Goal: Information Seeking & Learning: Learn about a topic

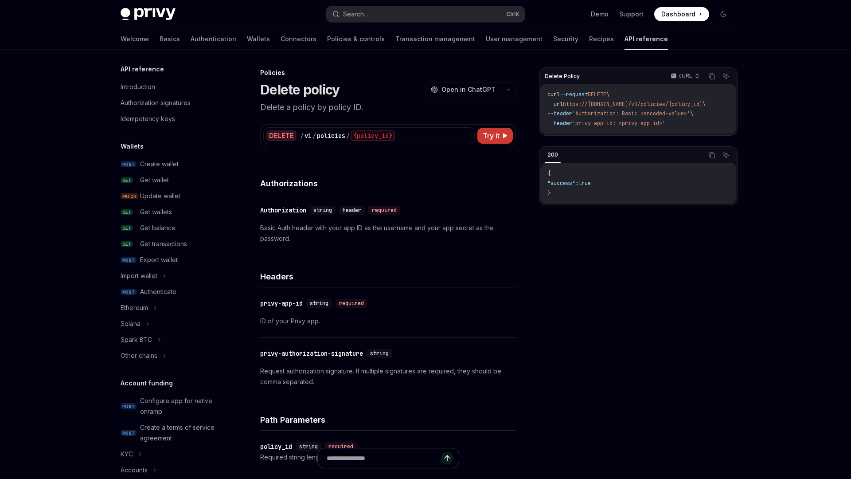
scroll to position [347, 0]
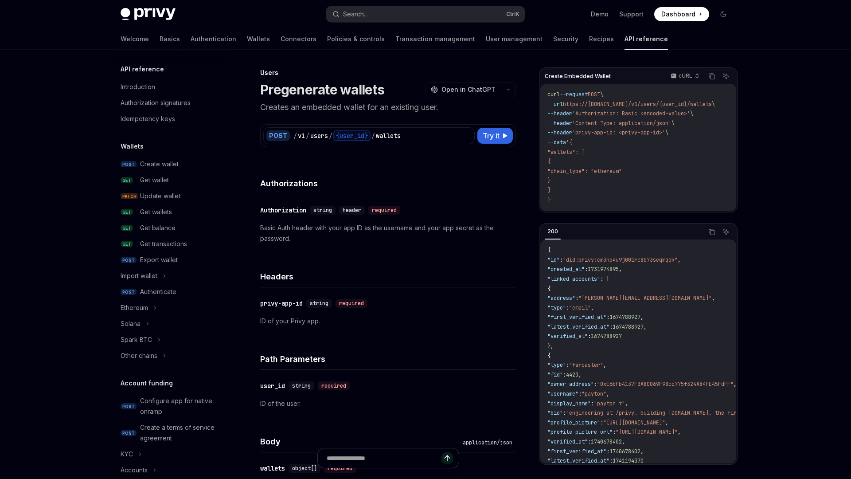
scroll to position [453, 0]
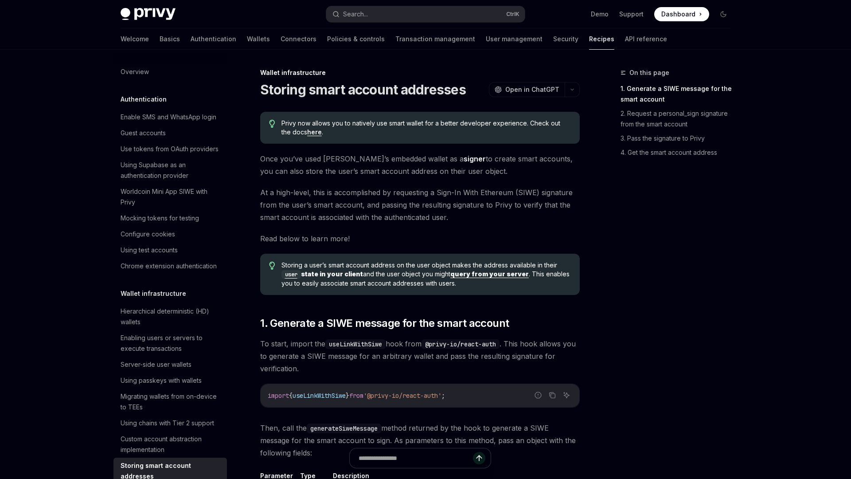
scroll to position [207, 0]
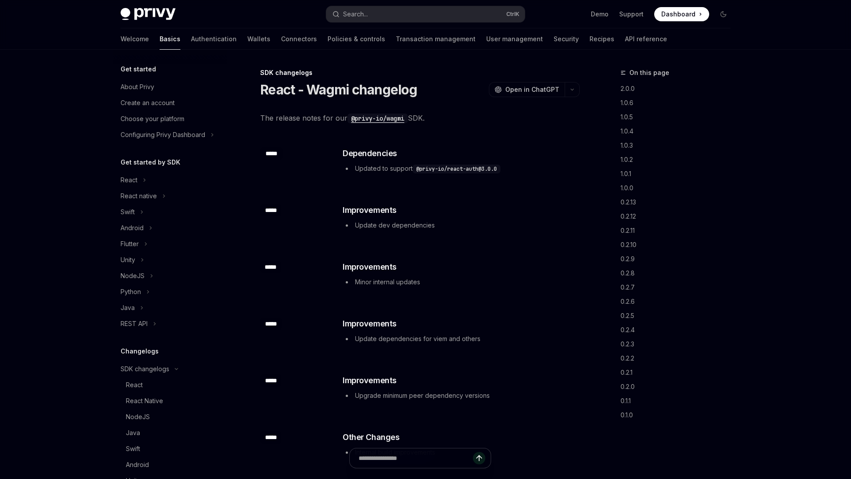
scroll to position [184, 0]
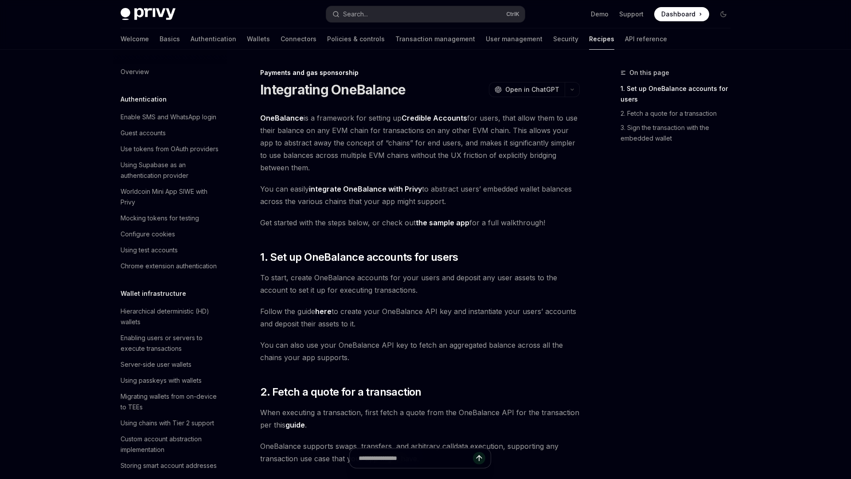
scroll to position [637, 0]
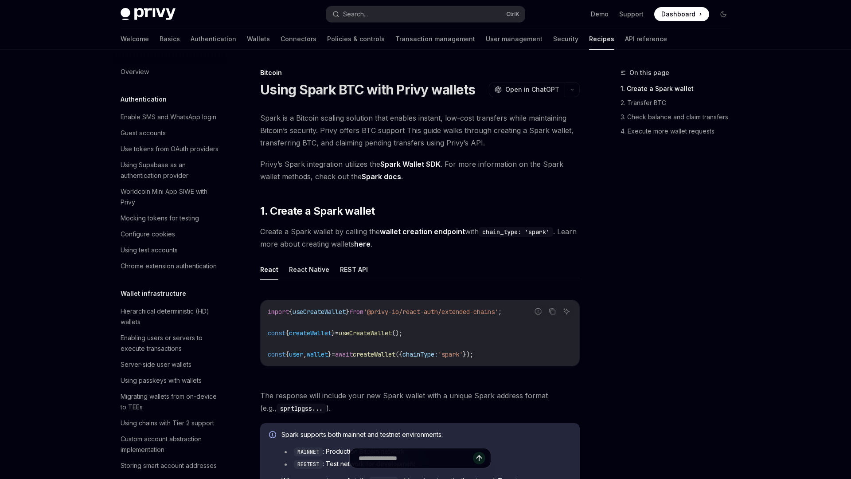
scroll to position [1239, 0]
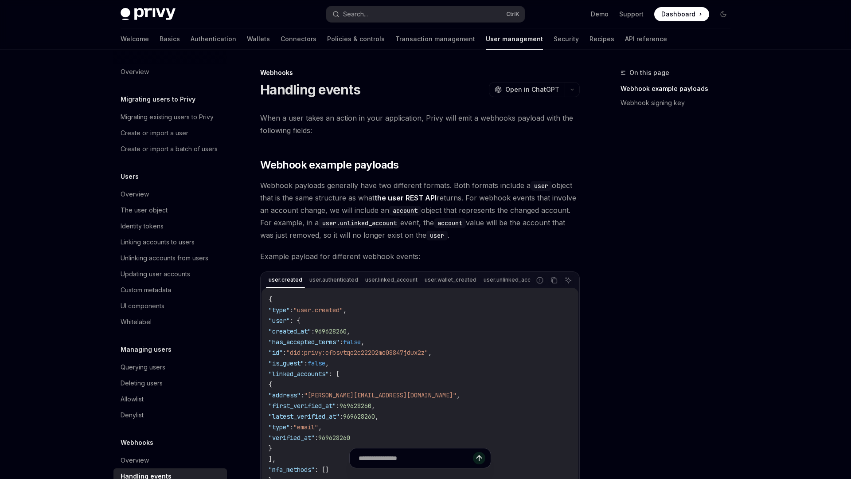
scroll to position [23, 0]
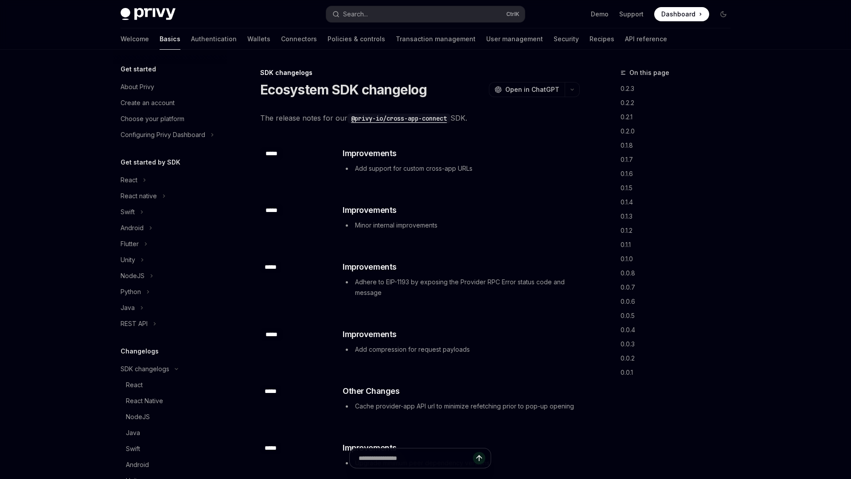
scroll to position [184, 0]
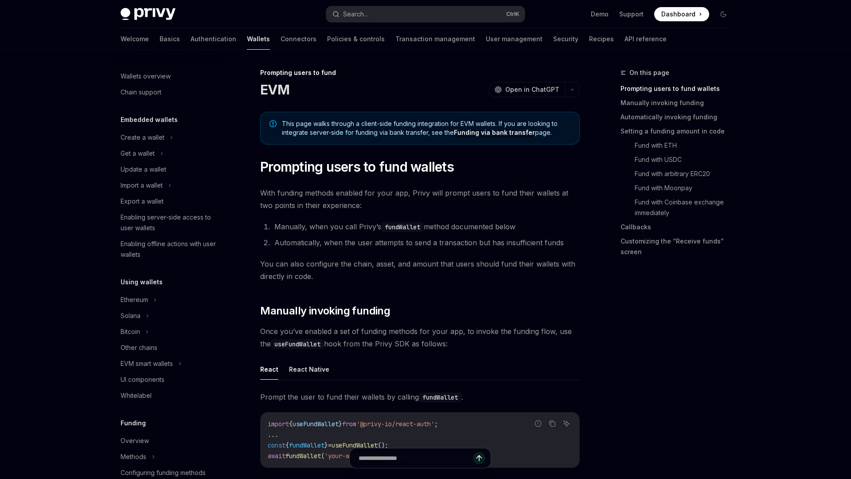
scroll to position [240, 0]
